Goal: Navigation & Orientation: Find specific page/section

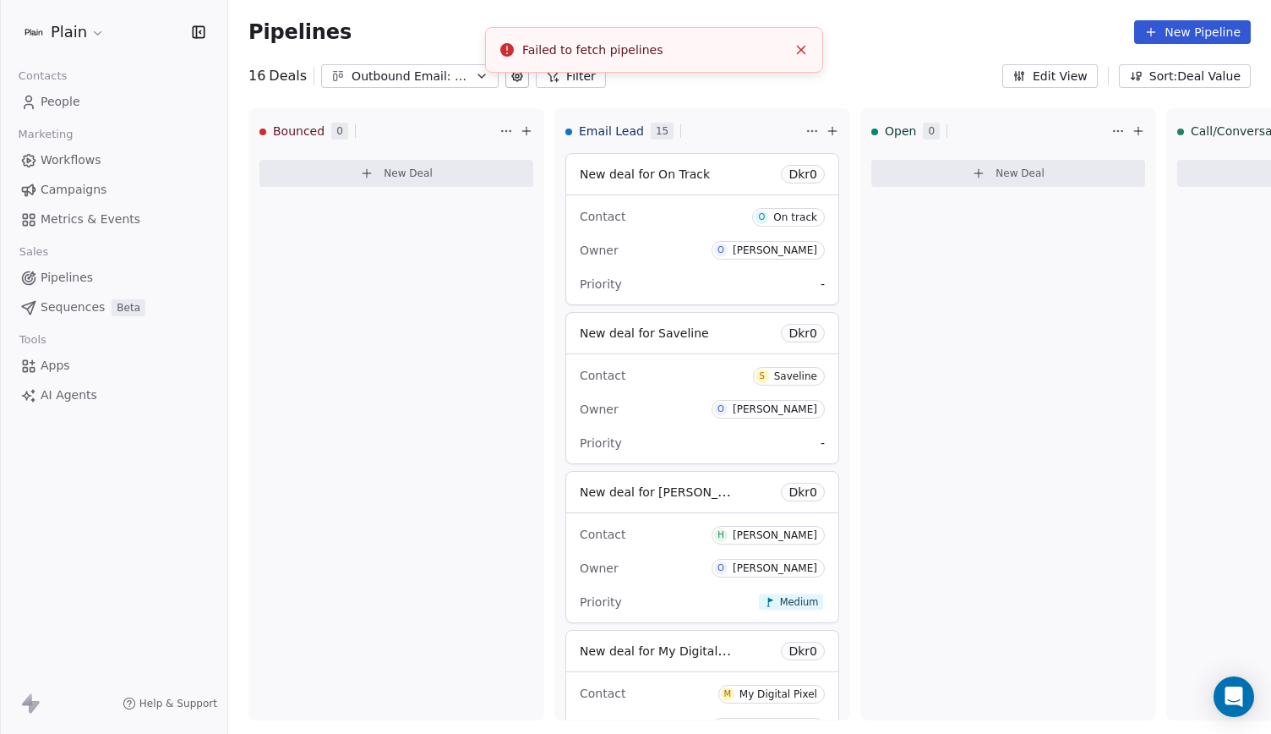
scroll to position [176, 0]
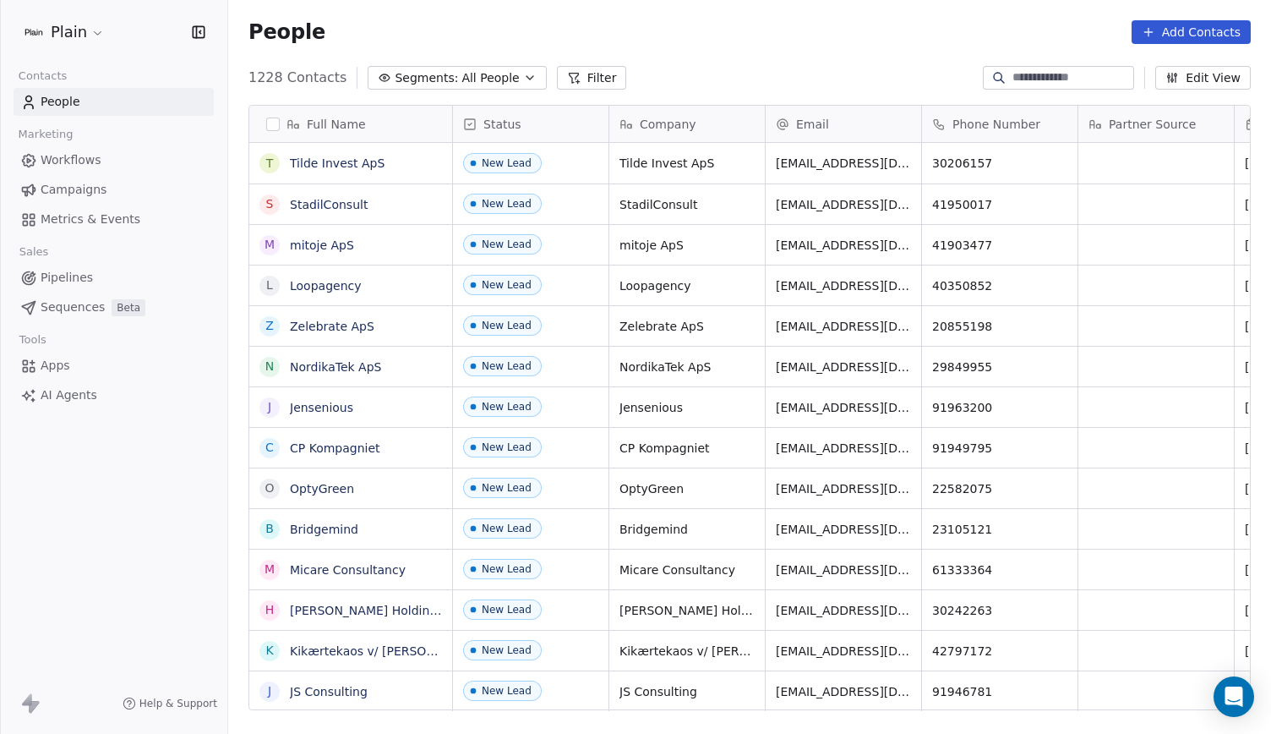
scroll to position [632, 1030]
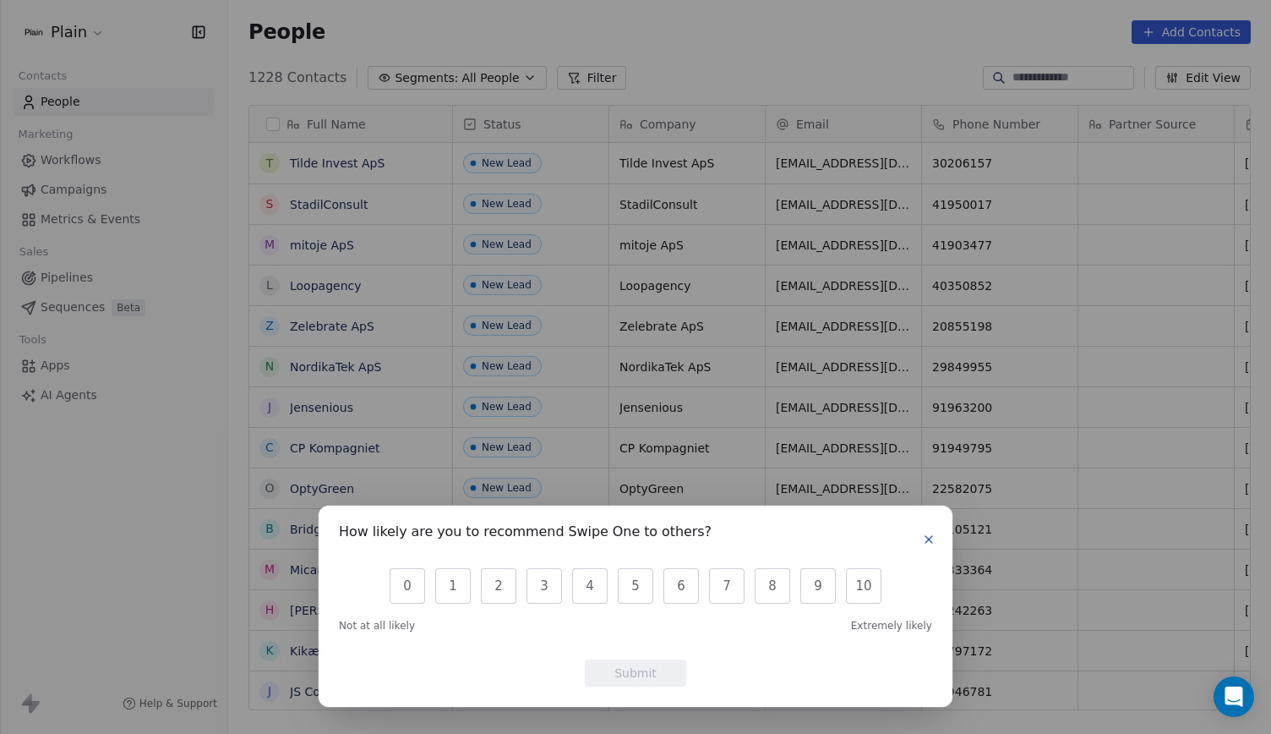
click at [925, 540] on icon "button" at bounding box center [929, 540] width 14 height 14
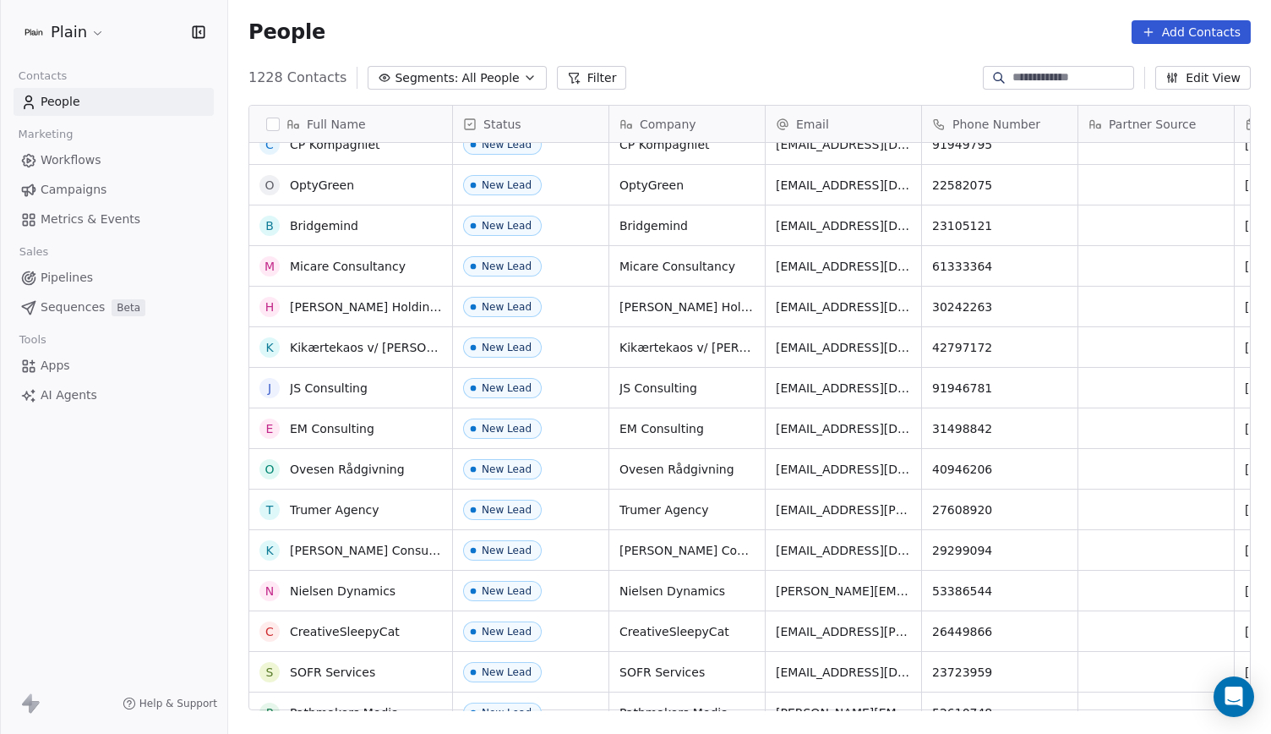
scroll to position [0, 0]
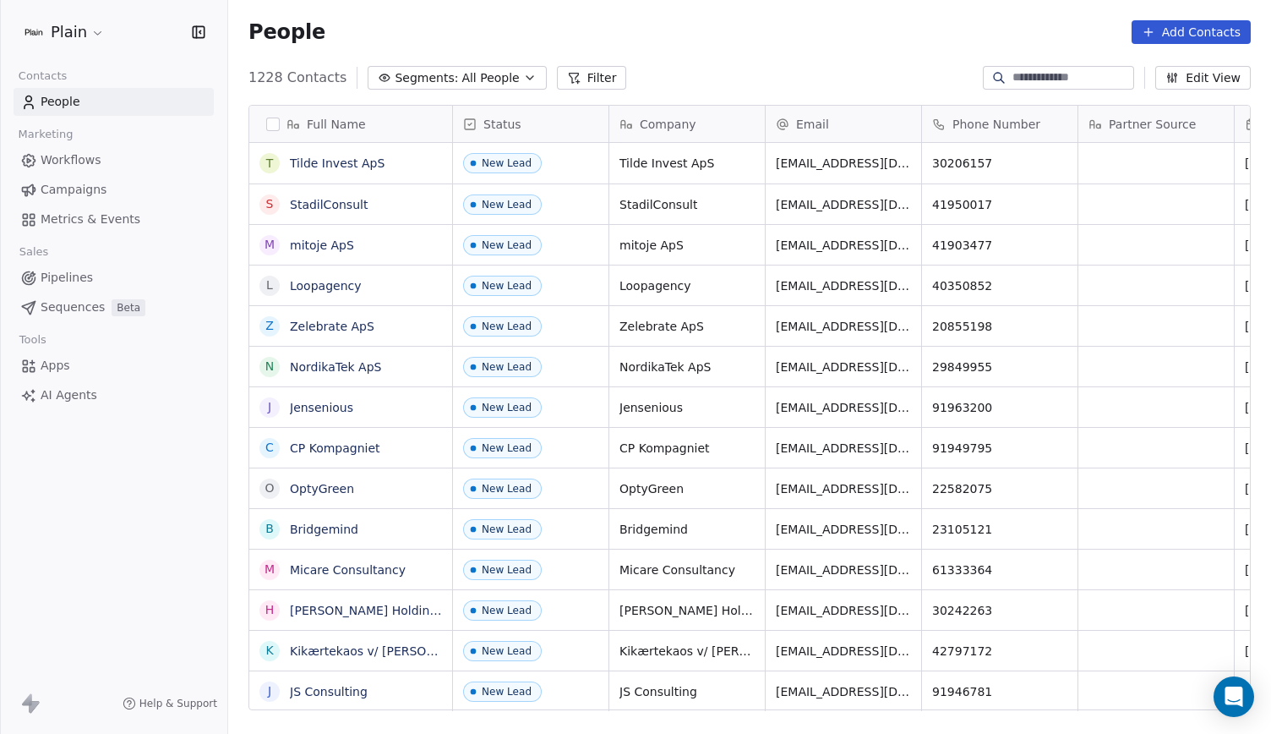
click at [90, 282] on span "Pipelines" at bounding box center [67, 278] width 52 height 18
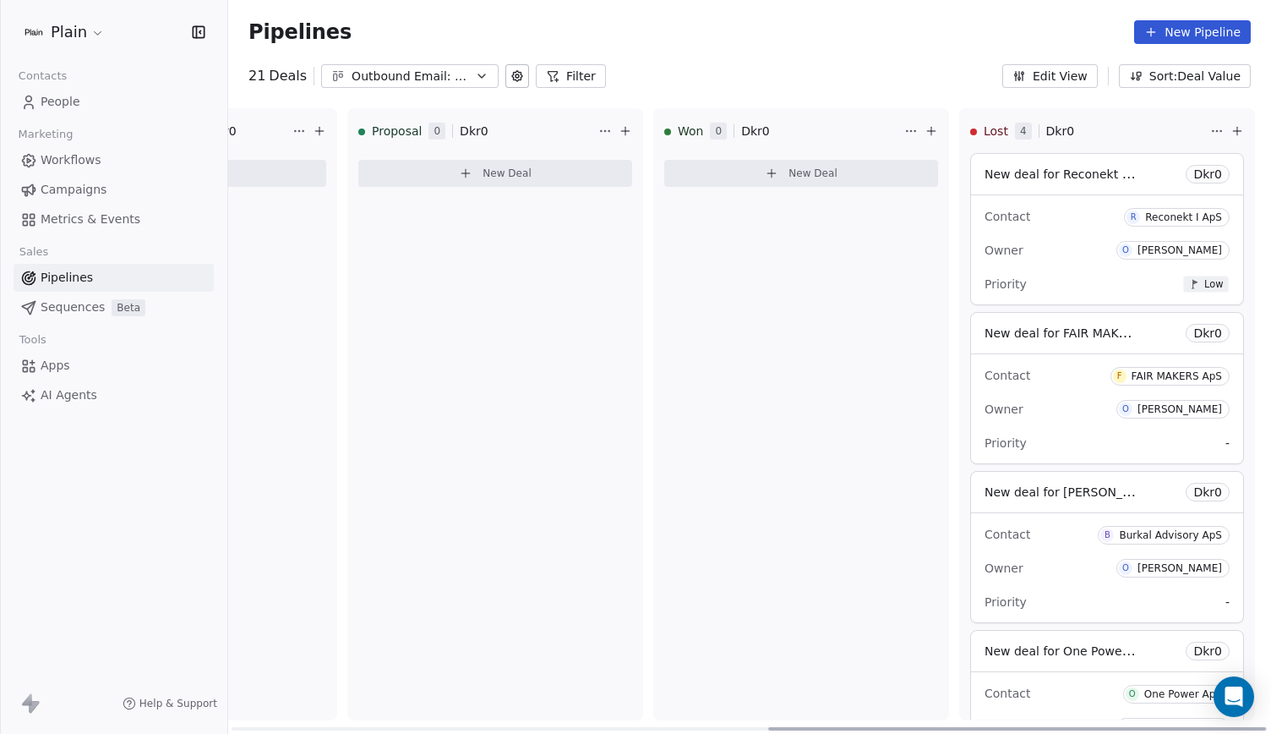
scroll to position [0, 1126]
click at [1083, 276] on div "Priority Low" at bounding box center [1106, 283] width 245 height 27
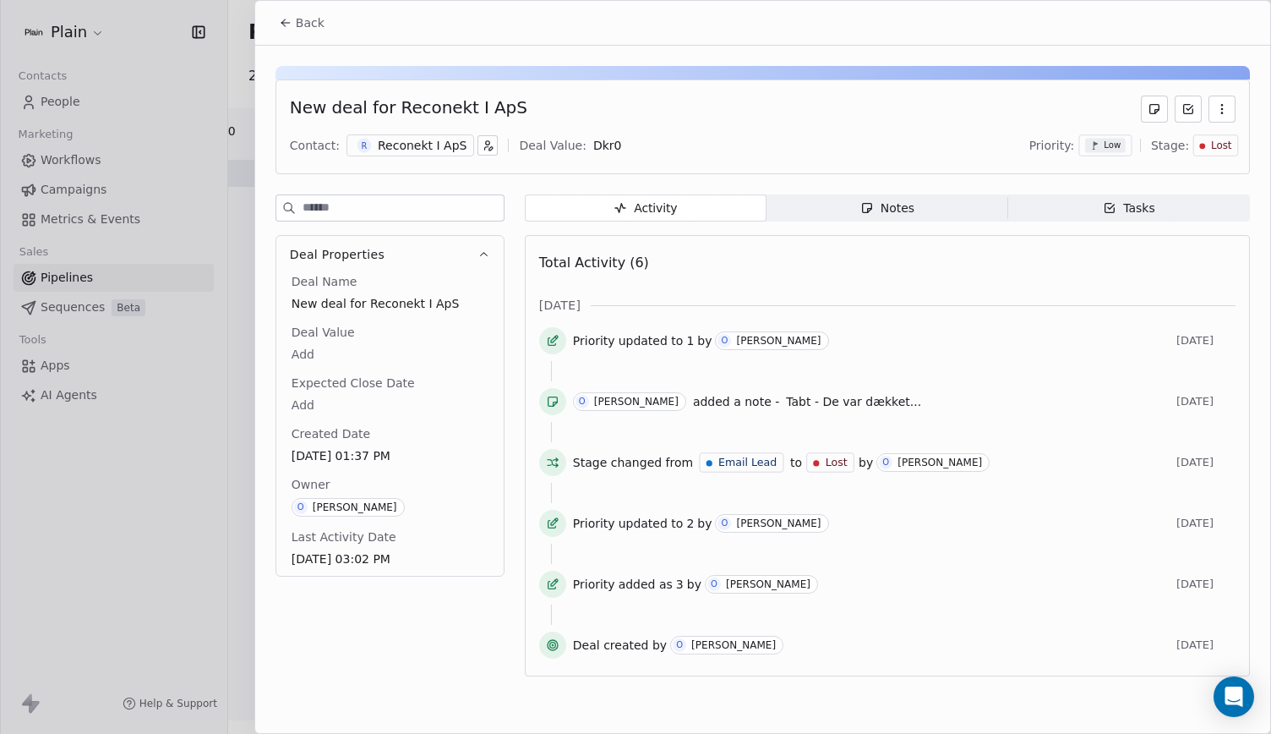
click at [927, 199] on span "Notes Notes" at bounding box center [888, 207] width 242 height 27
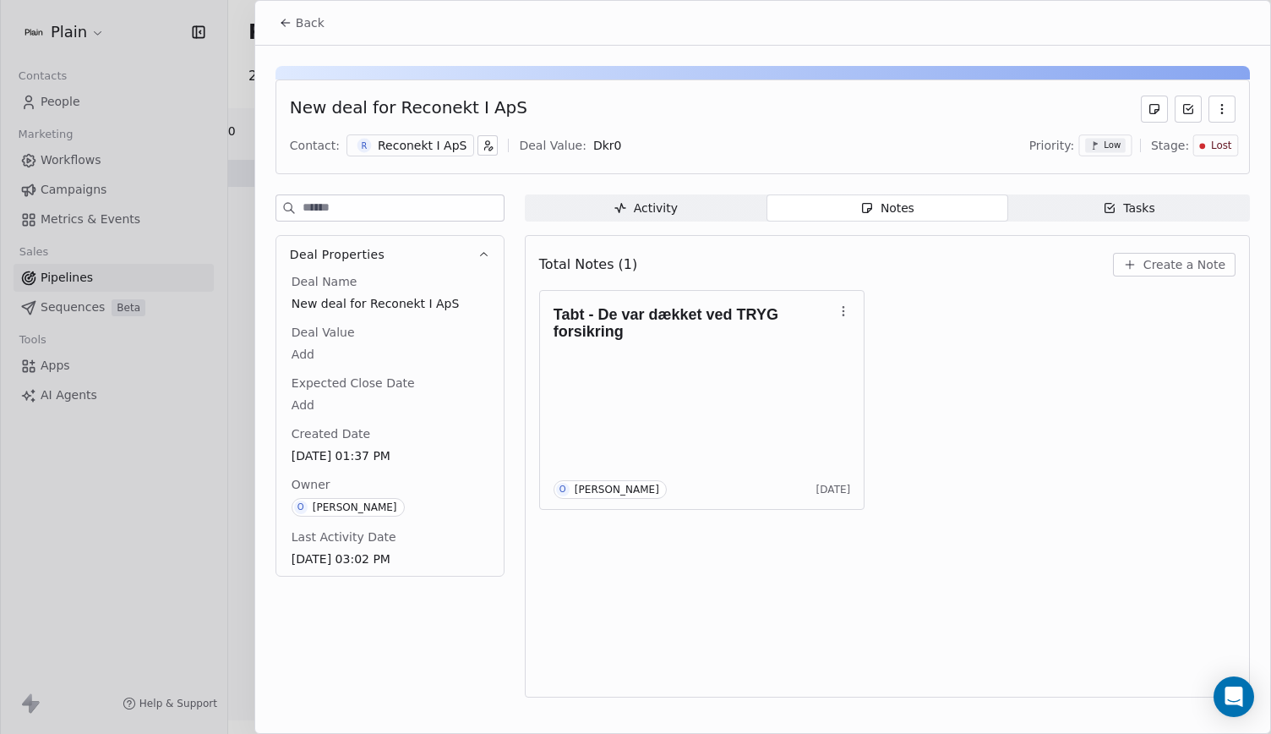
click at [312, 18] on span "Back" at bounding box center [310, 22] width 29 height 17
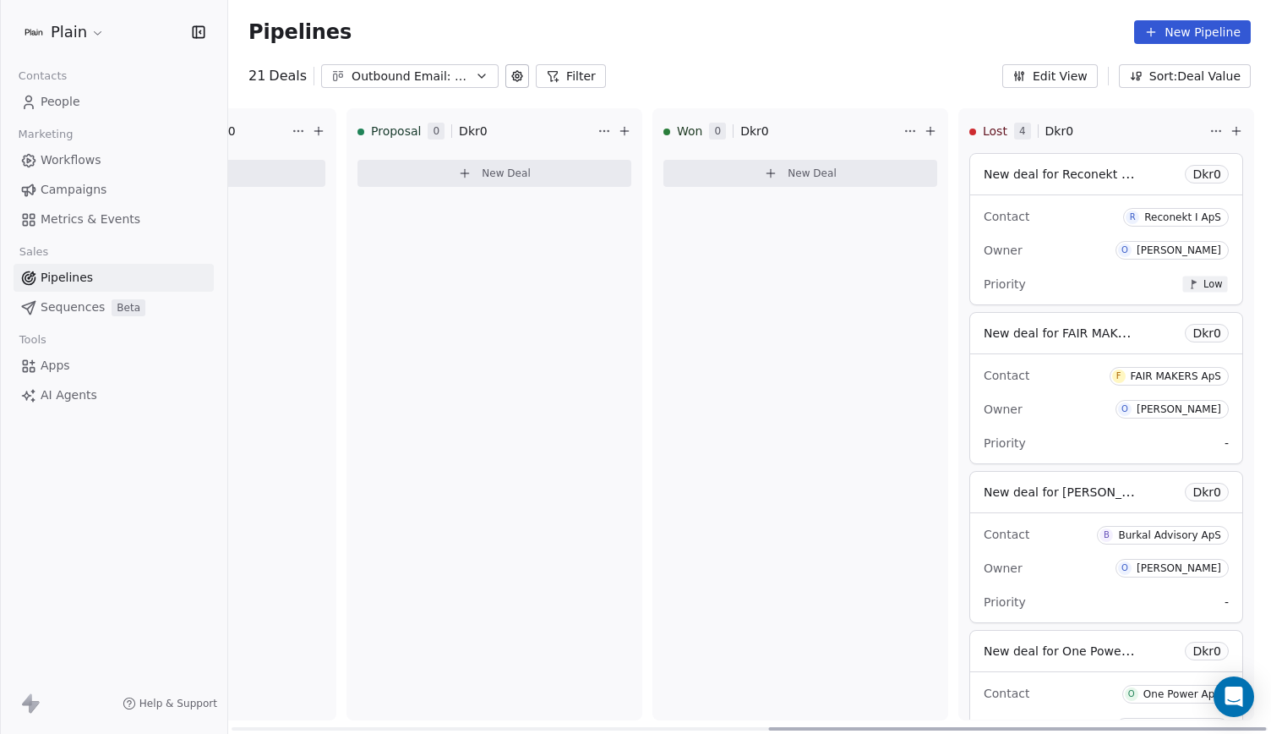
click at [1055, 376] on div "Contact F FAIR MAKERS ApS" at bounding box center [1106, 375] width 245 height 28
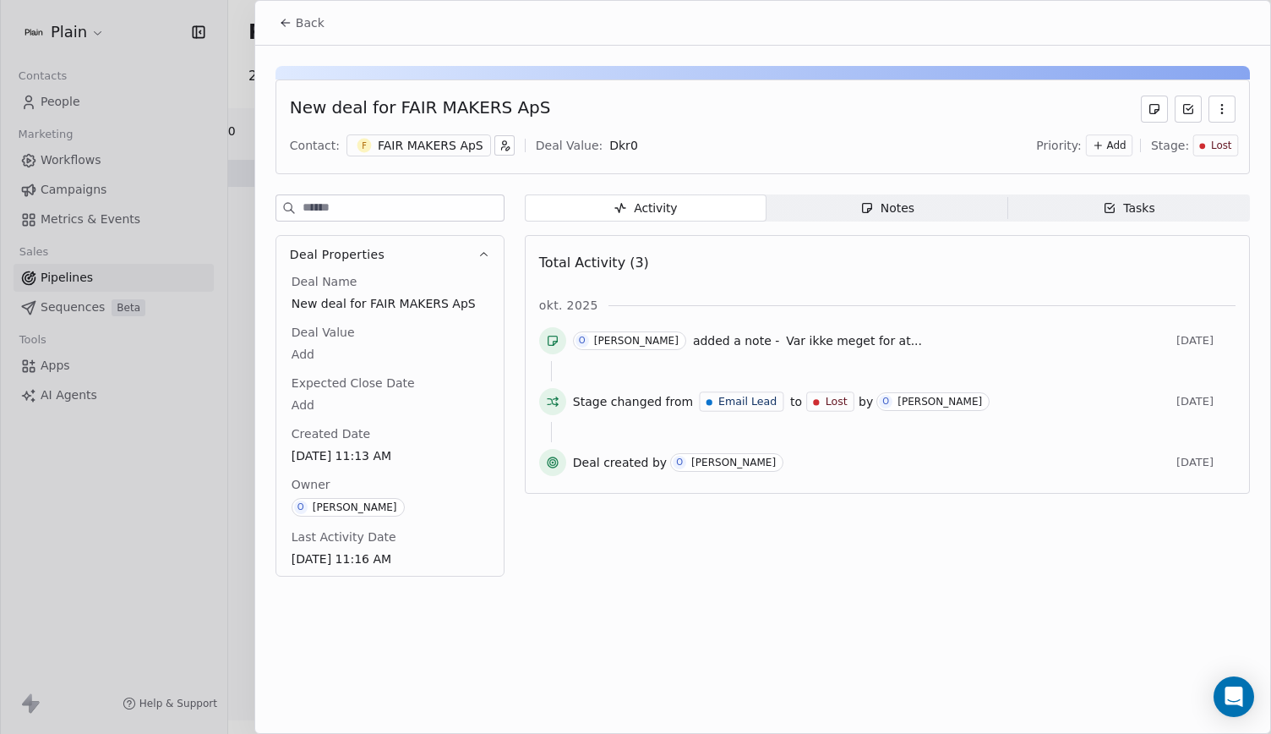
drag, startPoint x: 889, startPoint y: 220, endPoint x: 899, endPoint y: 210, distance: 14.3
click at [899, 210] on div "Activity Activity Notes Notes Tasks Tasks Total Activity (3) okt. 2025 [PERSON_…" at bounding box center [887, 390] width 725 height 392
click at [899, 210] on div "Notes" at bounding box center [887, 208] width 54 height 18
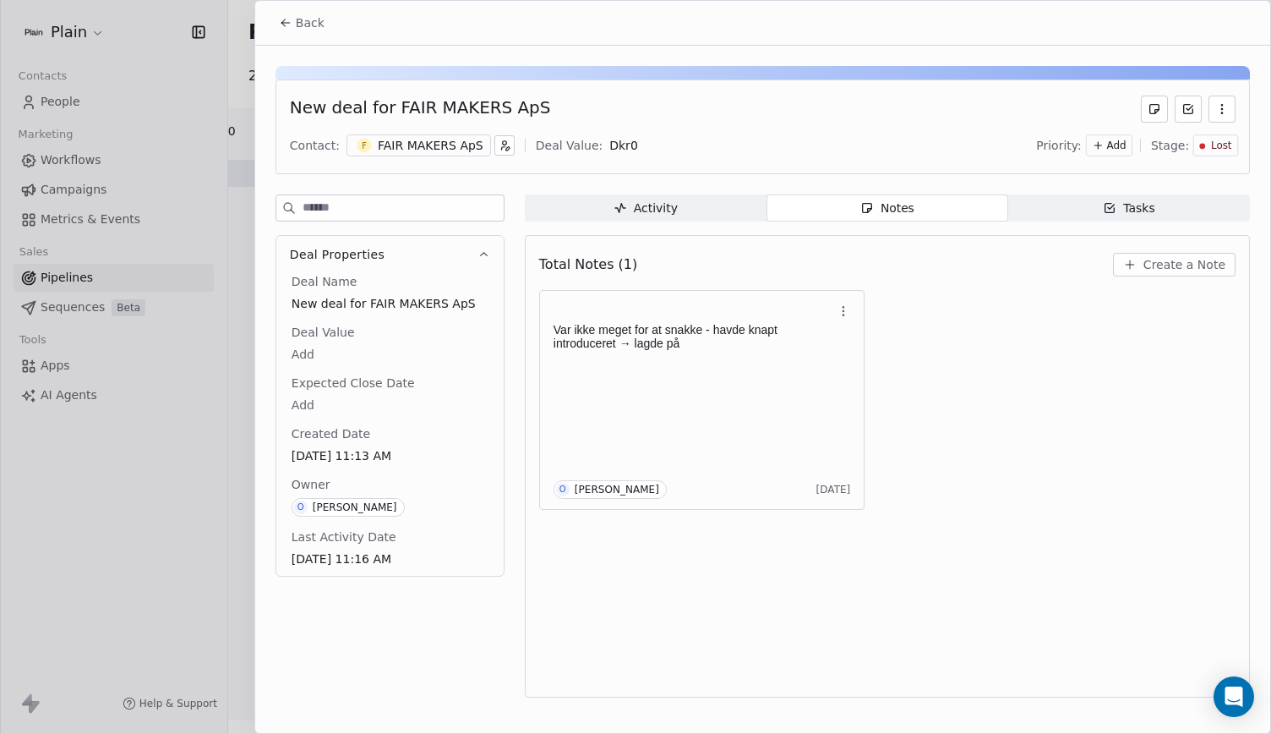
click at [298, 17] on span "Back" at bounding box center [310, 22] width 29 height 17
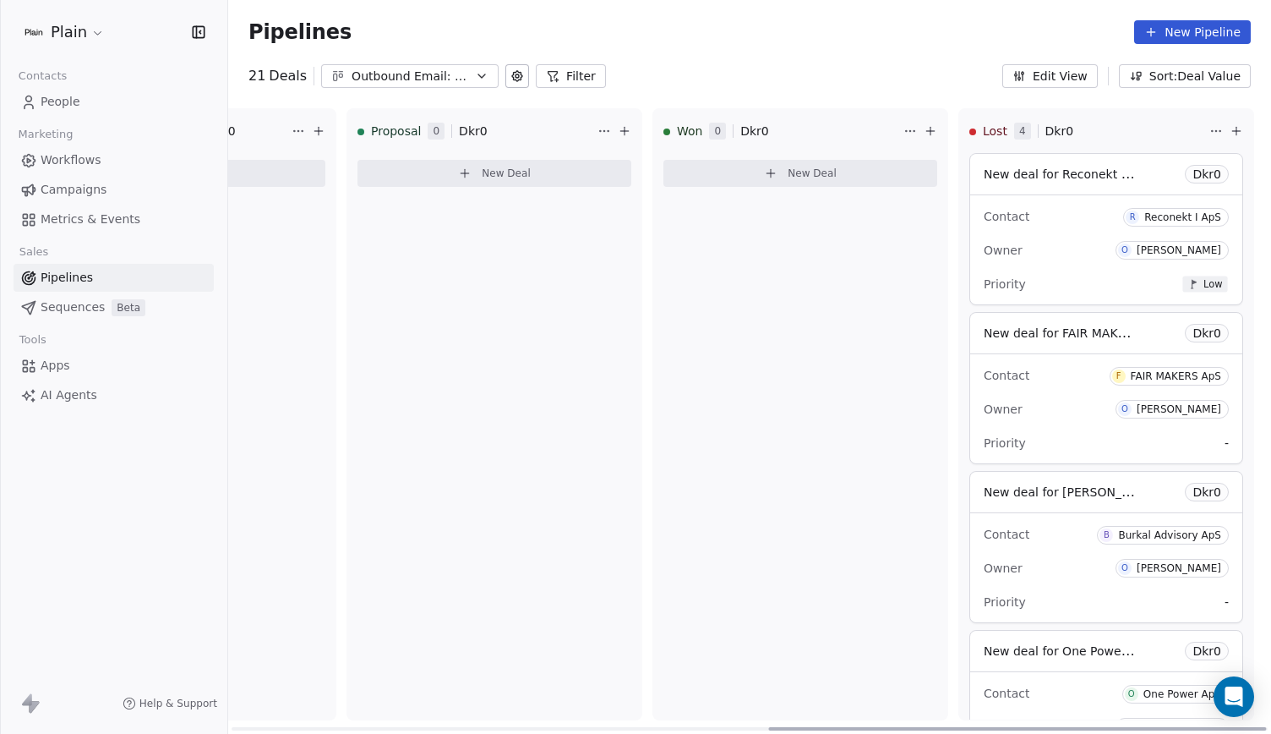
click at [1043, 525] on div "Contact B [PERSON_NAME] Advisory ApS" at bounding box center [1106, 534] width 245 height 28
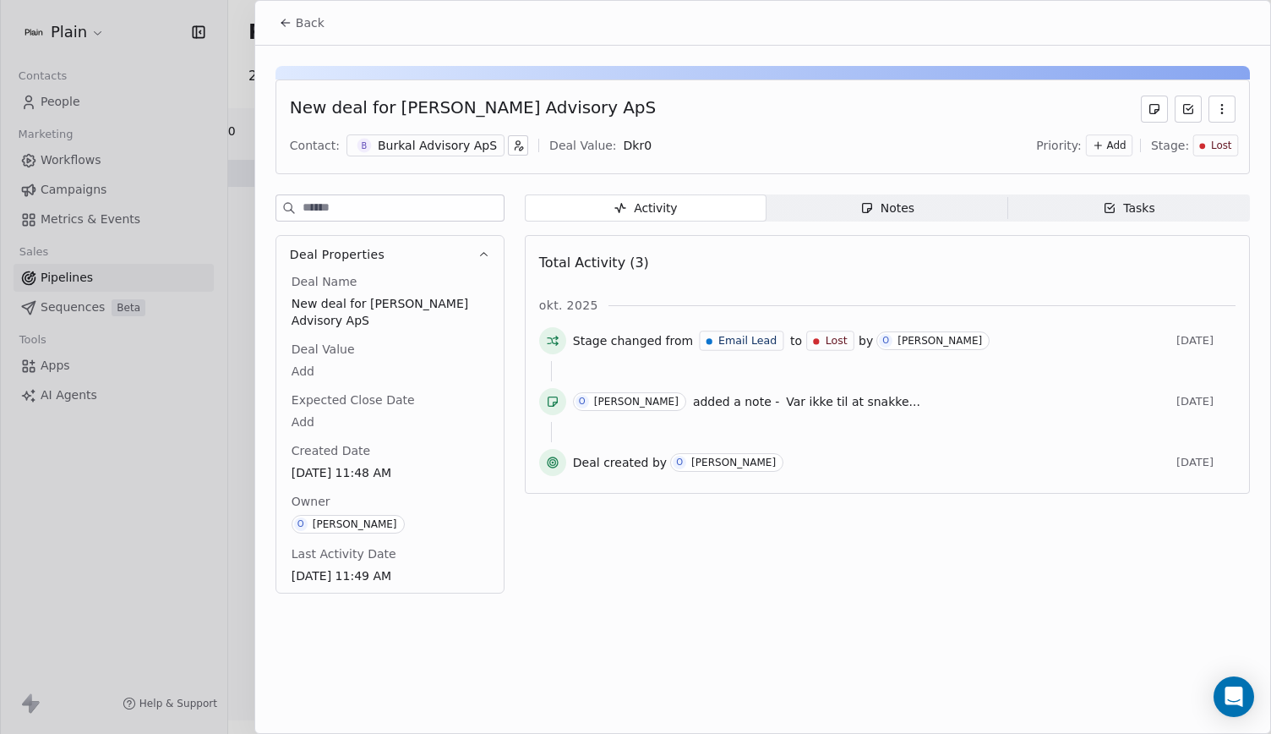
click at [877, 197] on span "Notes Notes" at bounding box center [888, 207] width 242 height 27
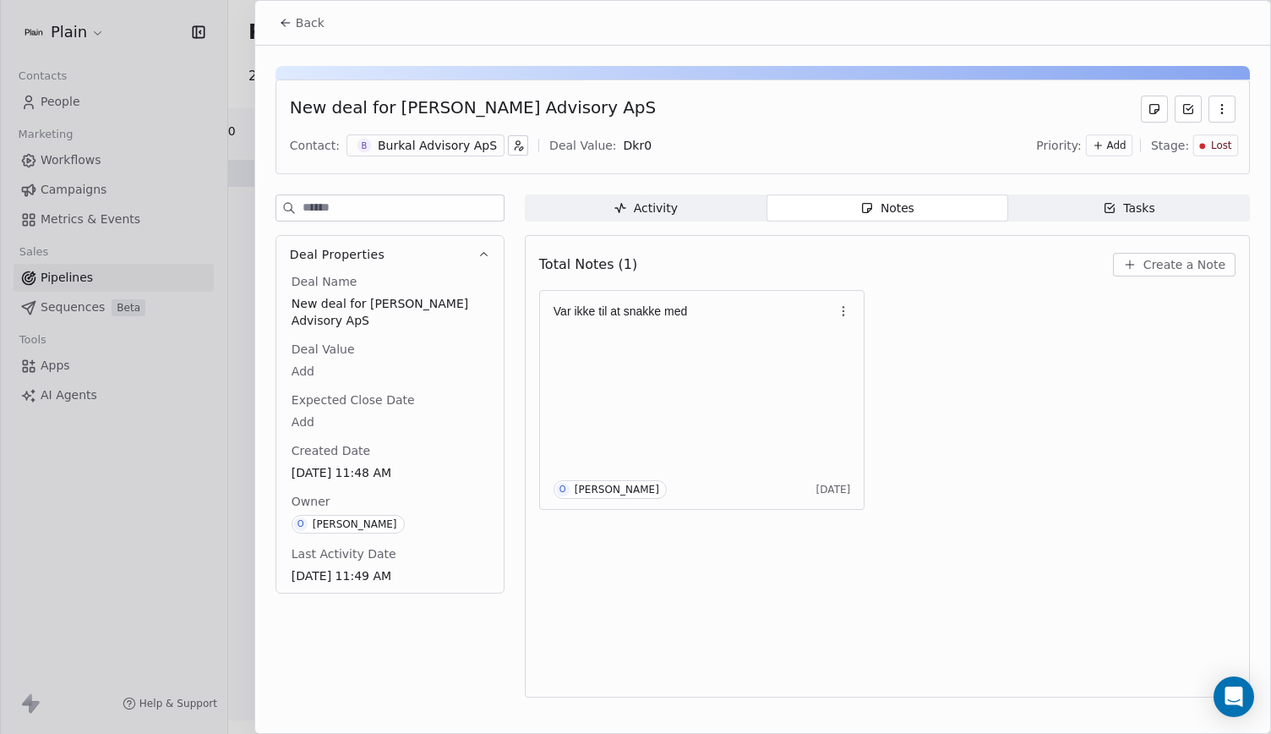
click at [289, 26] on icon at bounding box center [286, 23] width 14 height 14
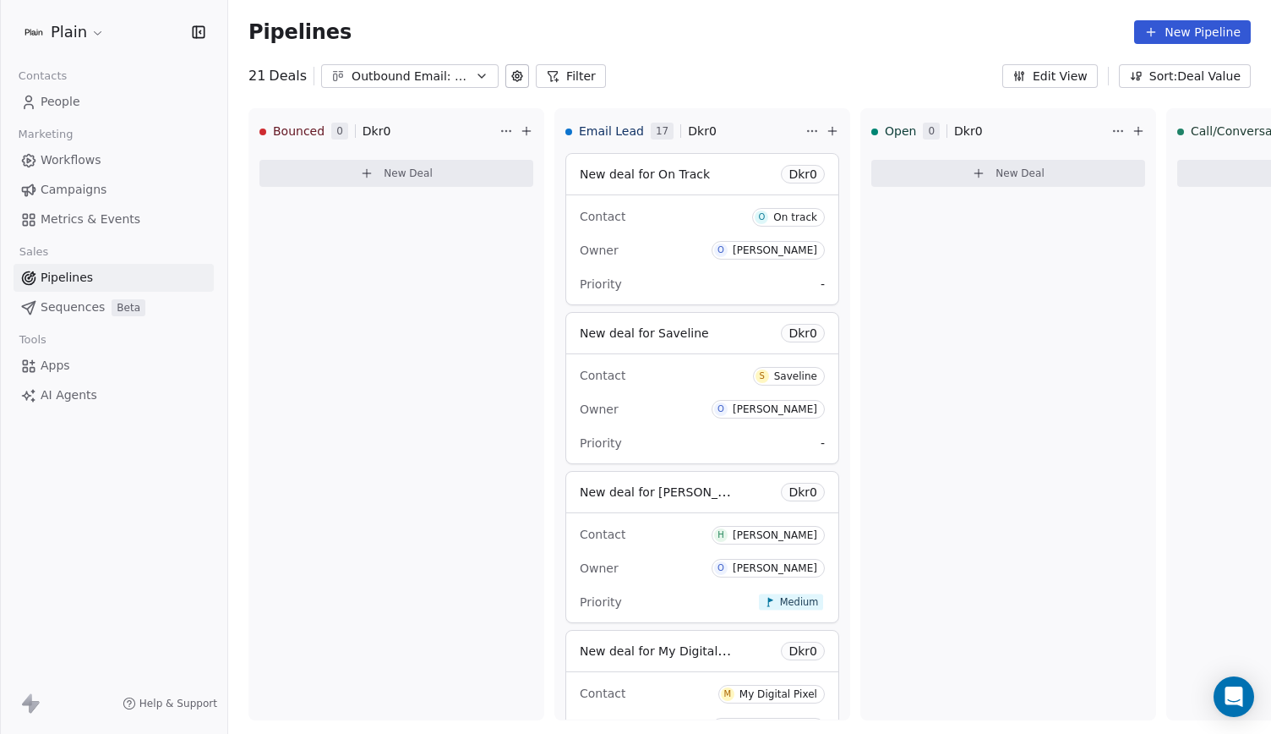
click at [90, 146] on link "Workflows" at bounding box center [114, 160] width 200 height 28
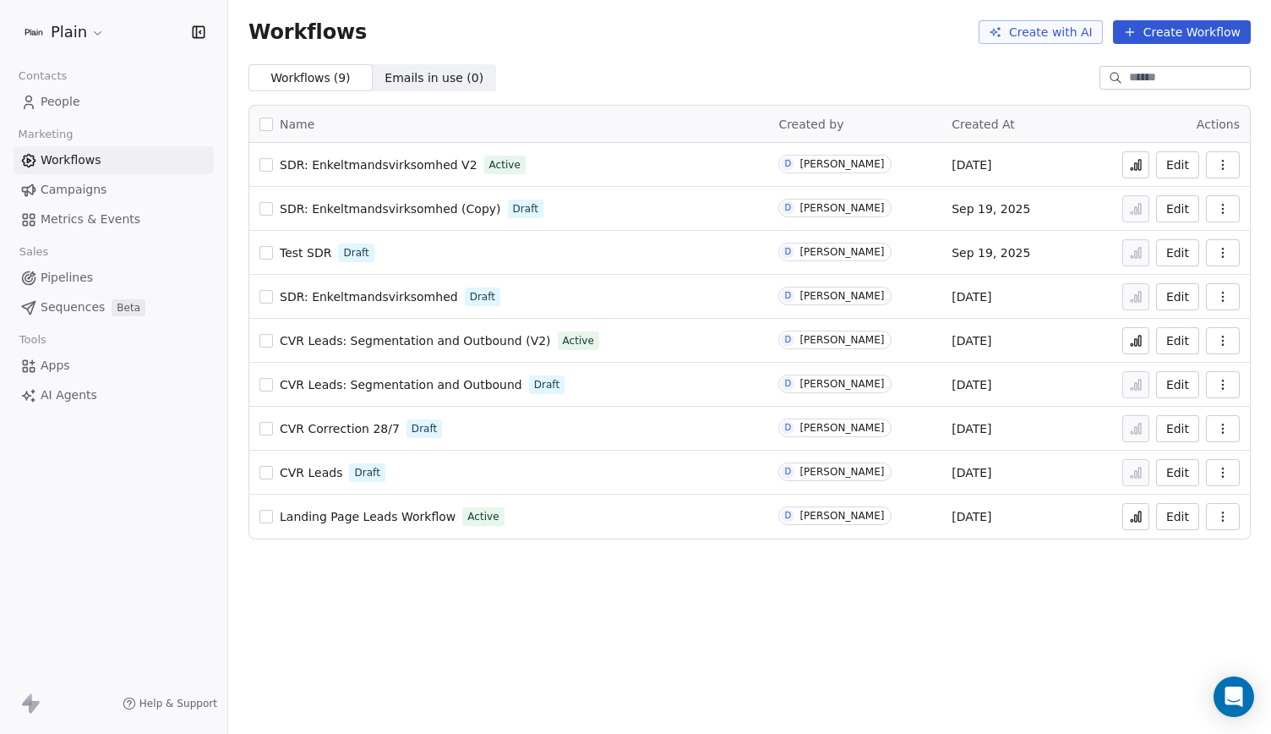
click at [76, 102] on span "People" at bounding box center [61, 102] width 40 height 18
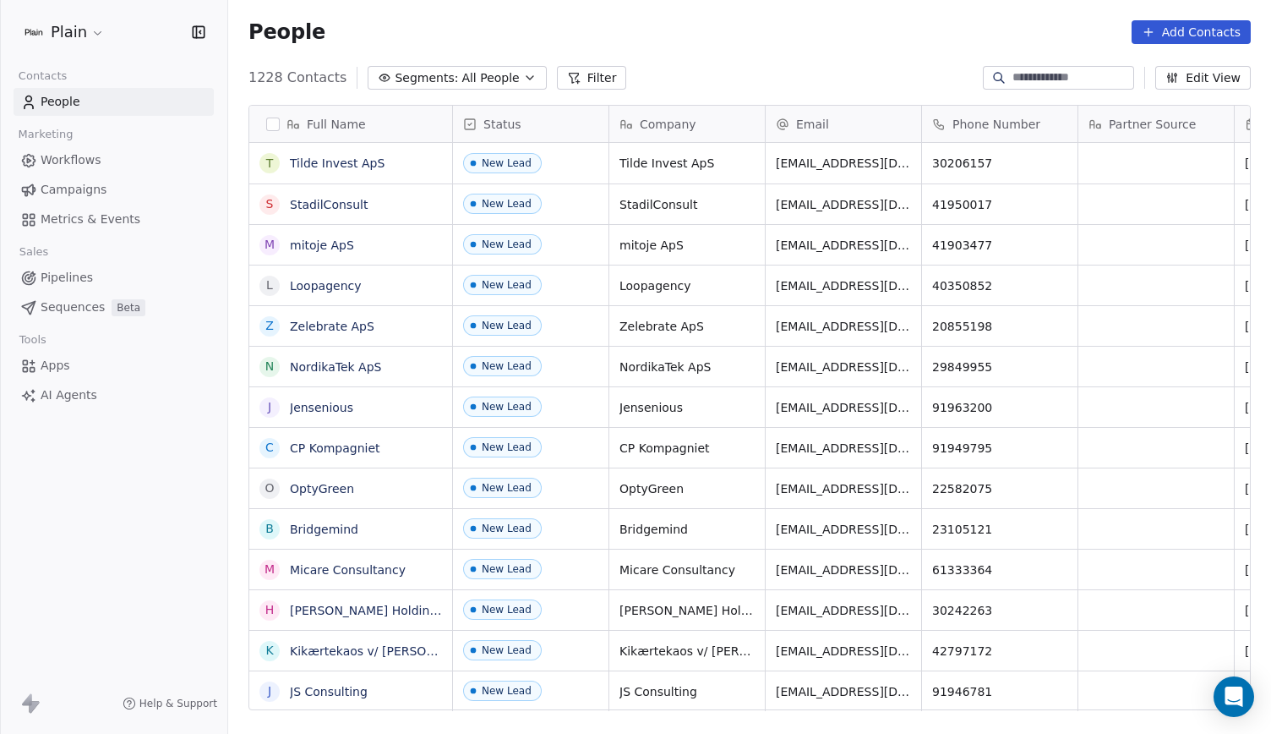
click at [96, 150] on link "Workflows" at bounding box center [114, 160] width 200 height 28
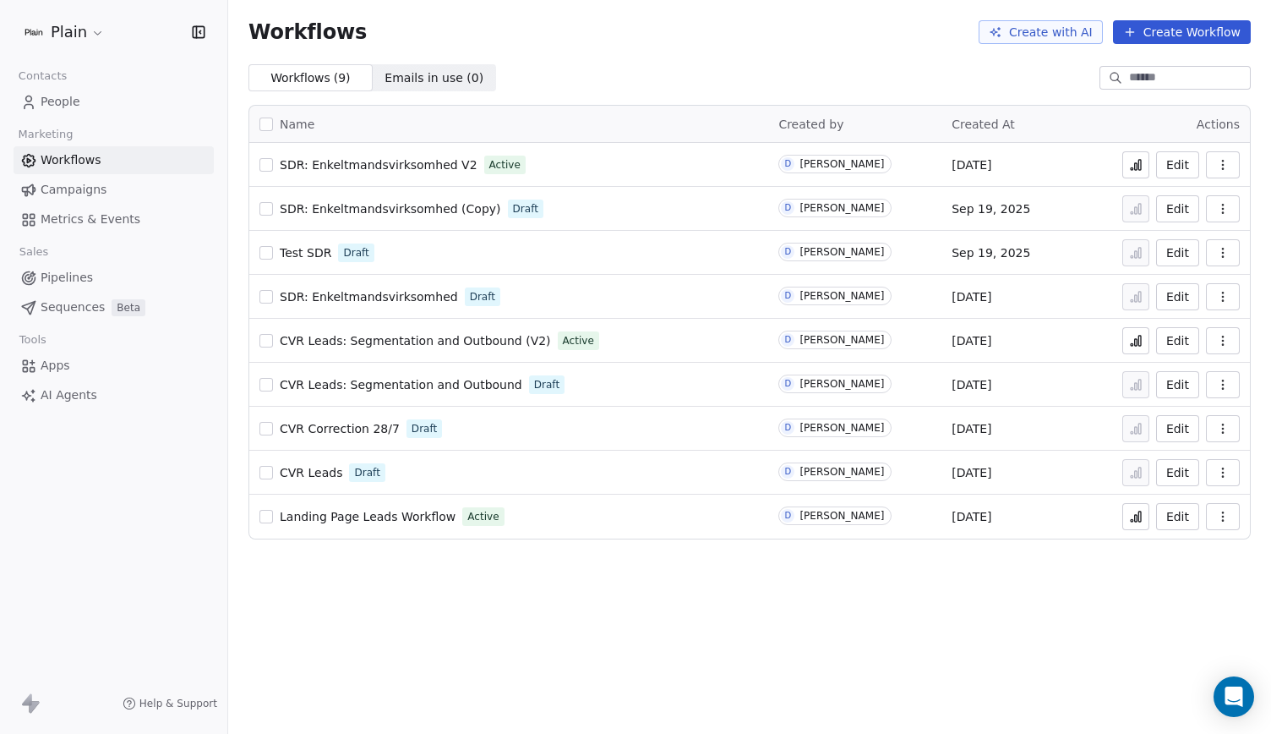
click at [391, 163] on span "SDR: Enkeltmandsvirksomhed V2" at bounding box center [379, 165] width 198 height 14
